Goal: Task Accomplishment & Management: Manage account settings

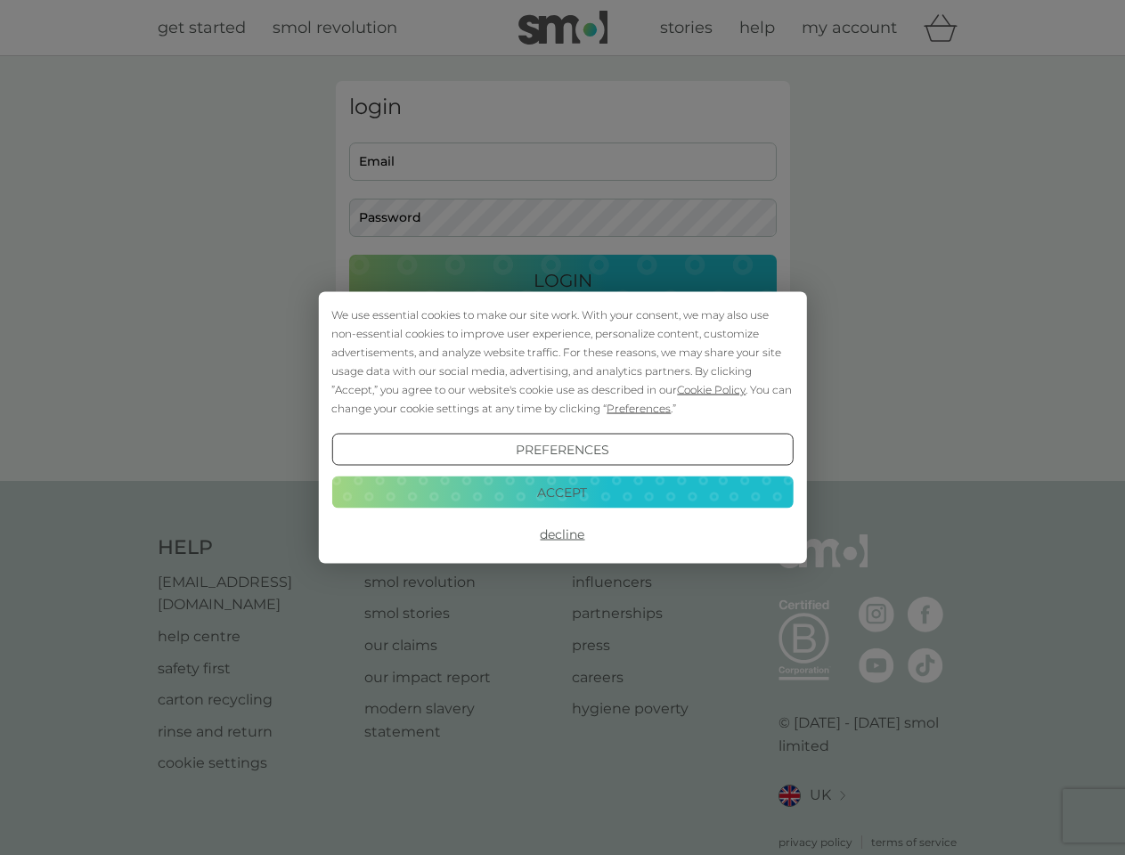
click at [705, 383] on span "Cookie Policy" at bounding box center [711, 389] width 69 height 13
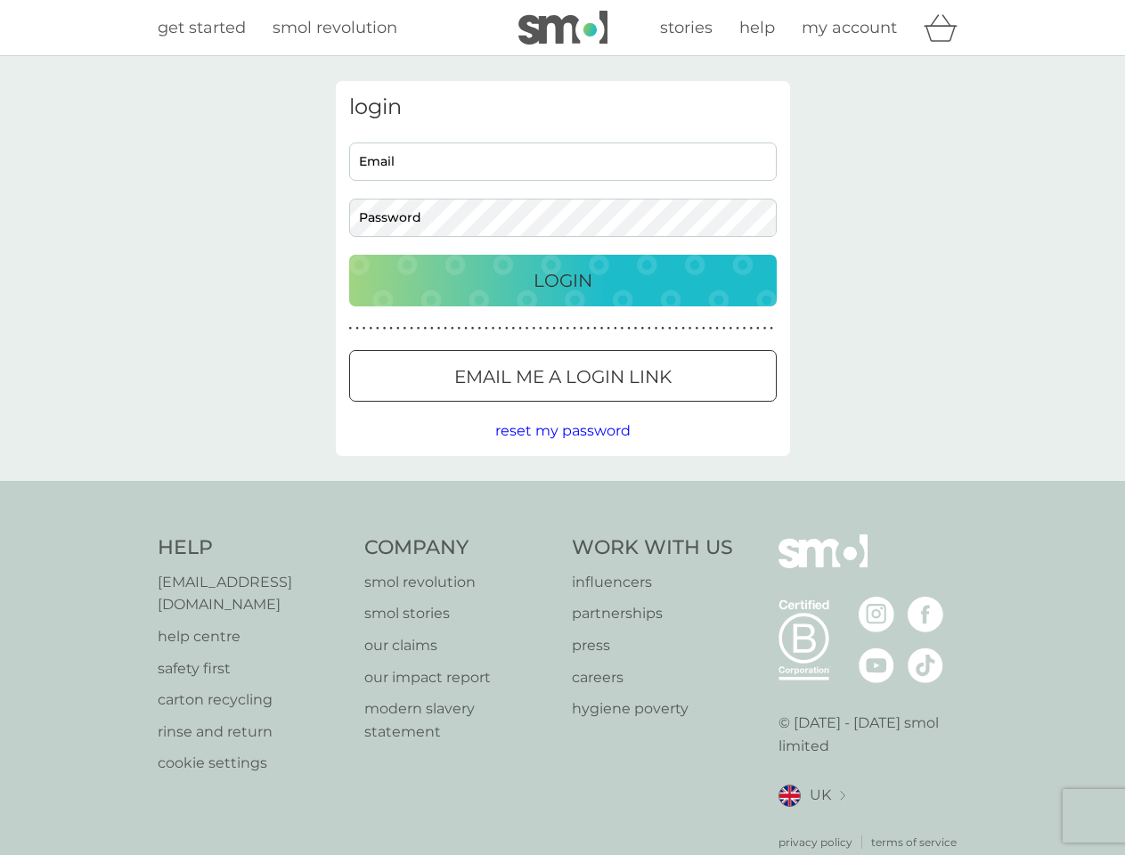
click at [584, 399] on button "Email me a login link" at bounding box center [563, 376] width 428 height 52
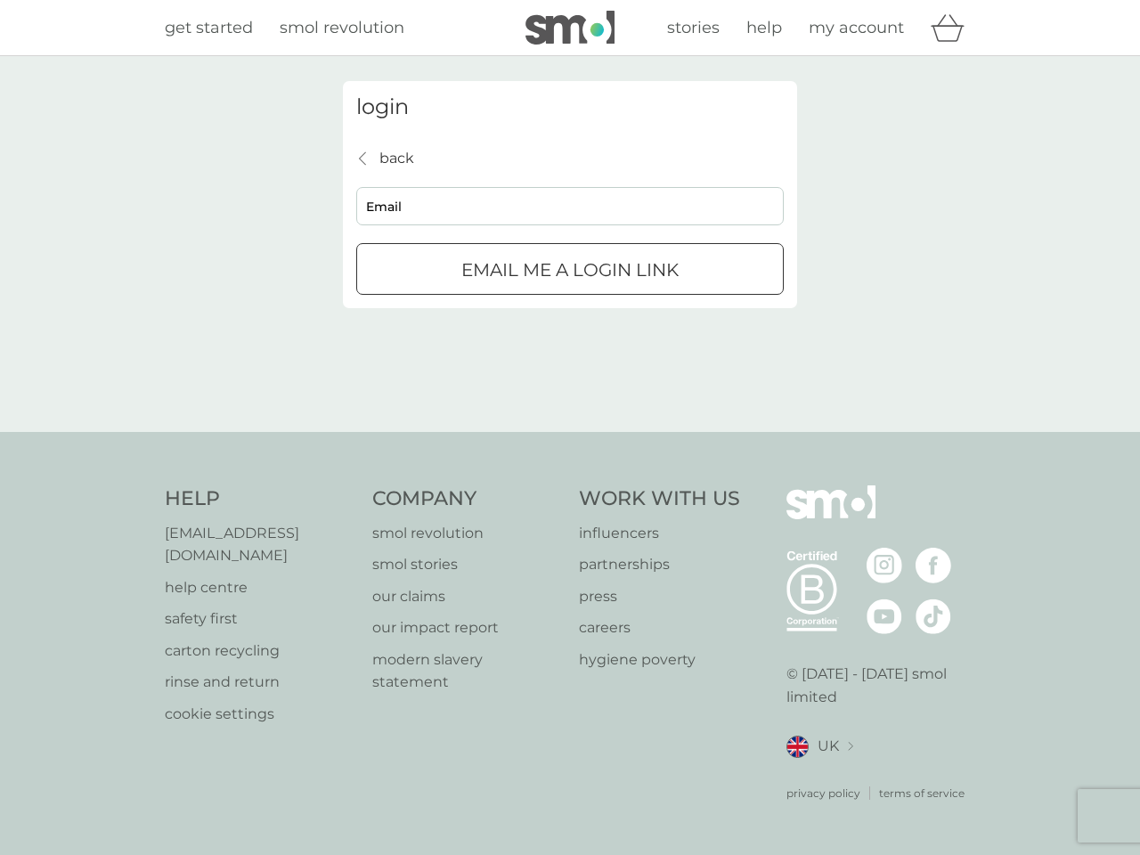
click at [562, 432] on div "login back back Email Email me a login link" at bounding box center [570, 244] width 1140 height 376
click at [562, 526] on div "Help [EMAIL_ADDRESS][DOMAIN_NAME] help centre safety first carton recycling rin…" at bounding box center [570, 644] width 811 height 316
click at [562, 484] on div "Help [EMAIL_ADDRESS][DOMAIN_NAME] help centre safety first carton recycling rin…" at bounding box center [570, 643] width 1140 height 423
